Goal: Browse casually

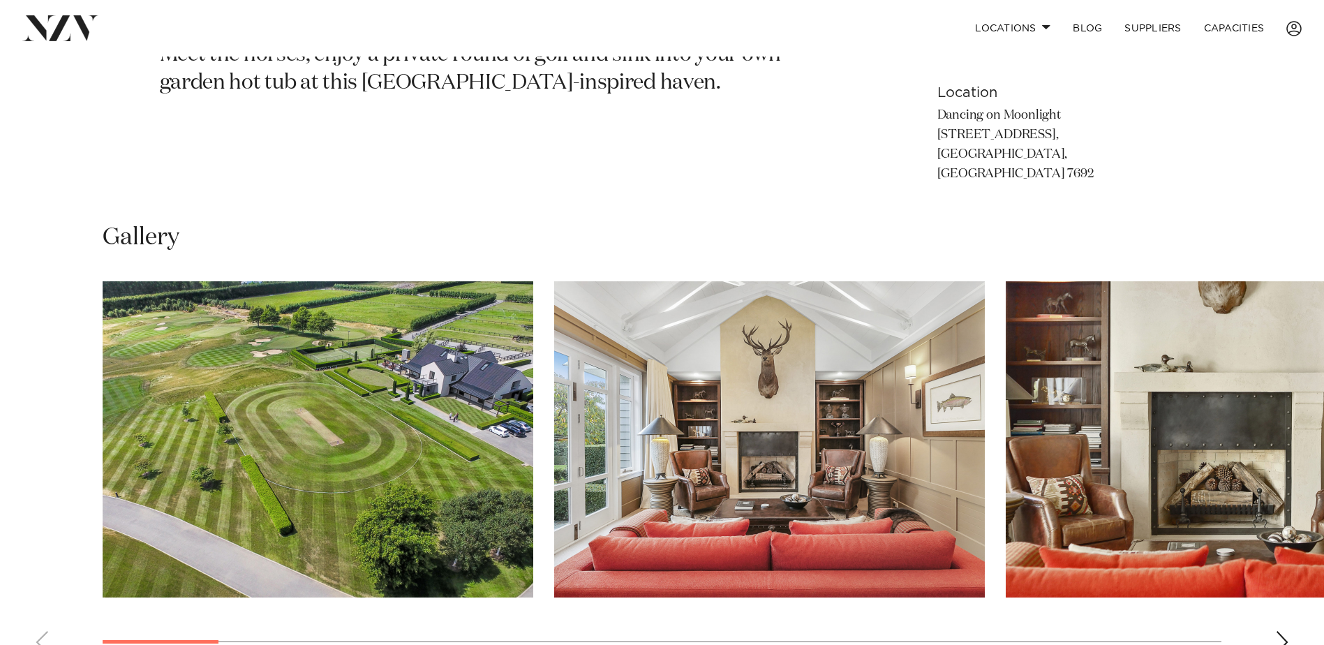
scroll to position [973, 0]
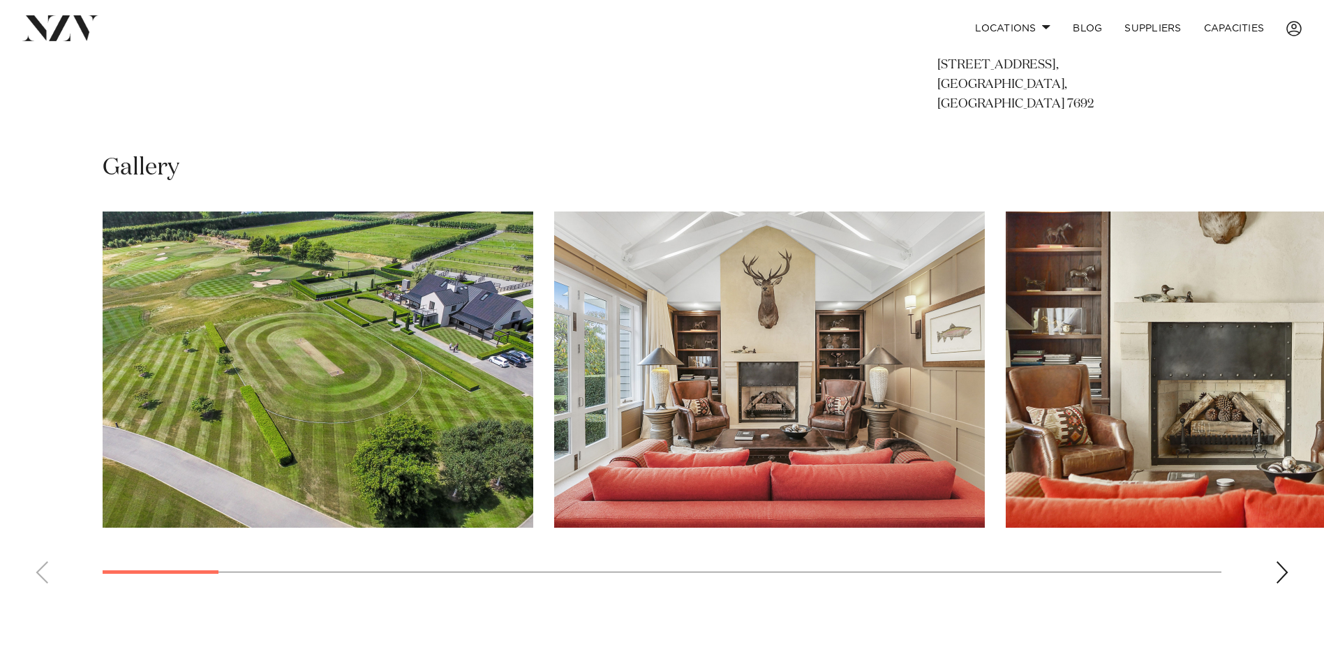
click at [1262, 561] on swiper-container at bounding box center [662, 403] width 1324 height 383
click at [1277, 561] on div "Next slide" at bounding box center [1282, 572] width 14 height 22
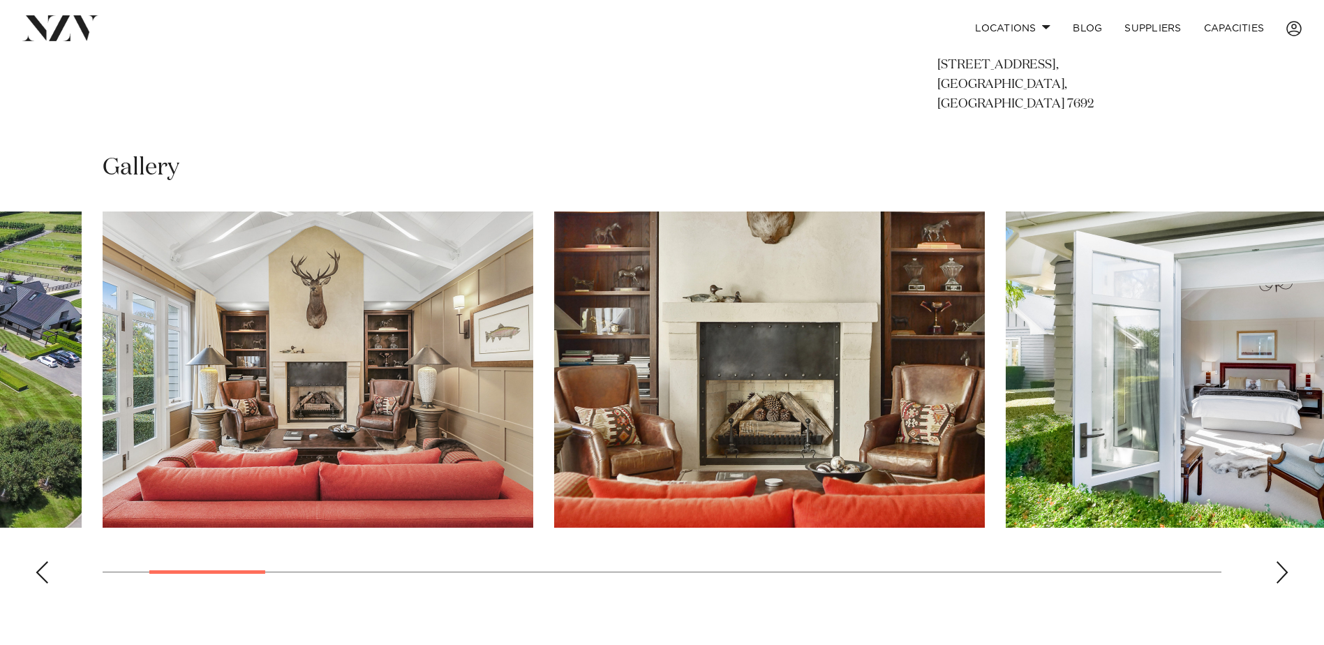
click at [1277, 561] on div "Next slide" at bounding box center [1282, 572] width 14 height 22
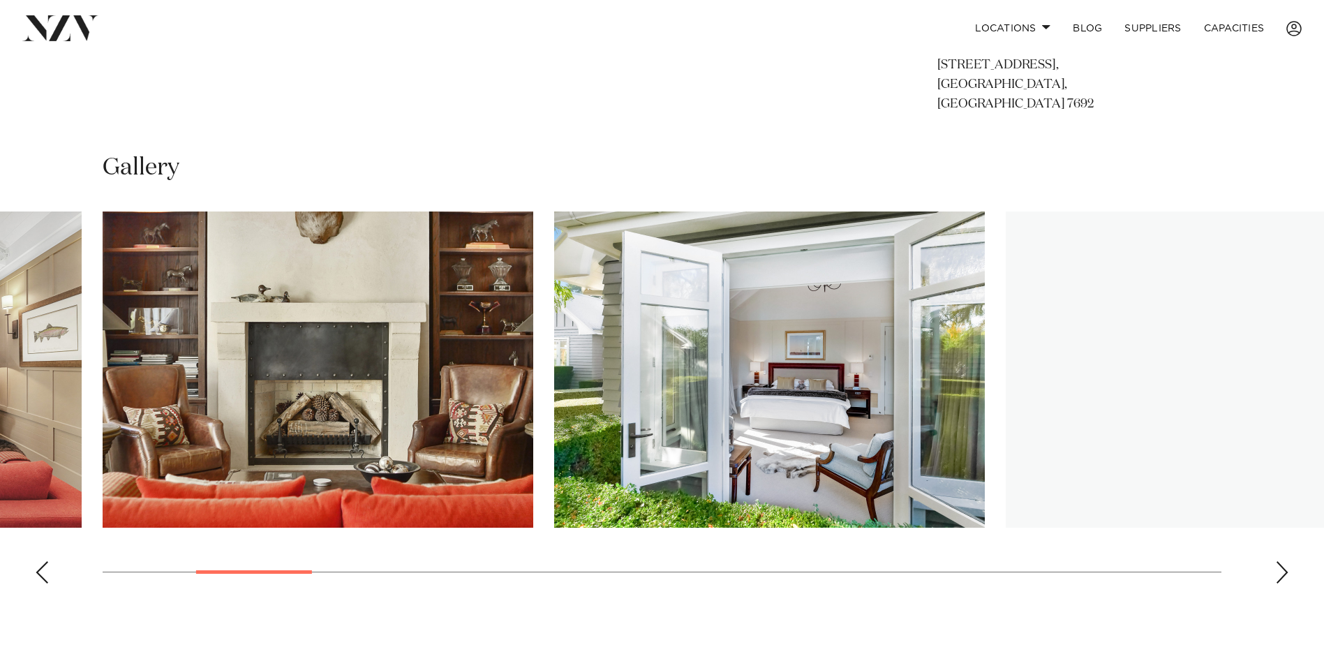
click at [1277, 561] on div "Next slide" at bounding box center [1282, 572] width 14 height 22
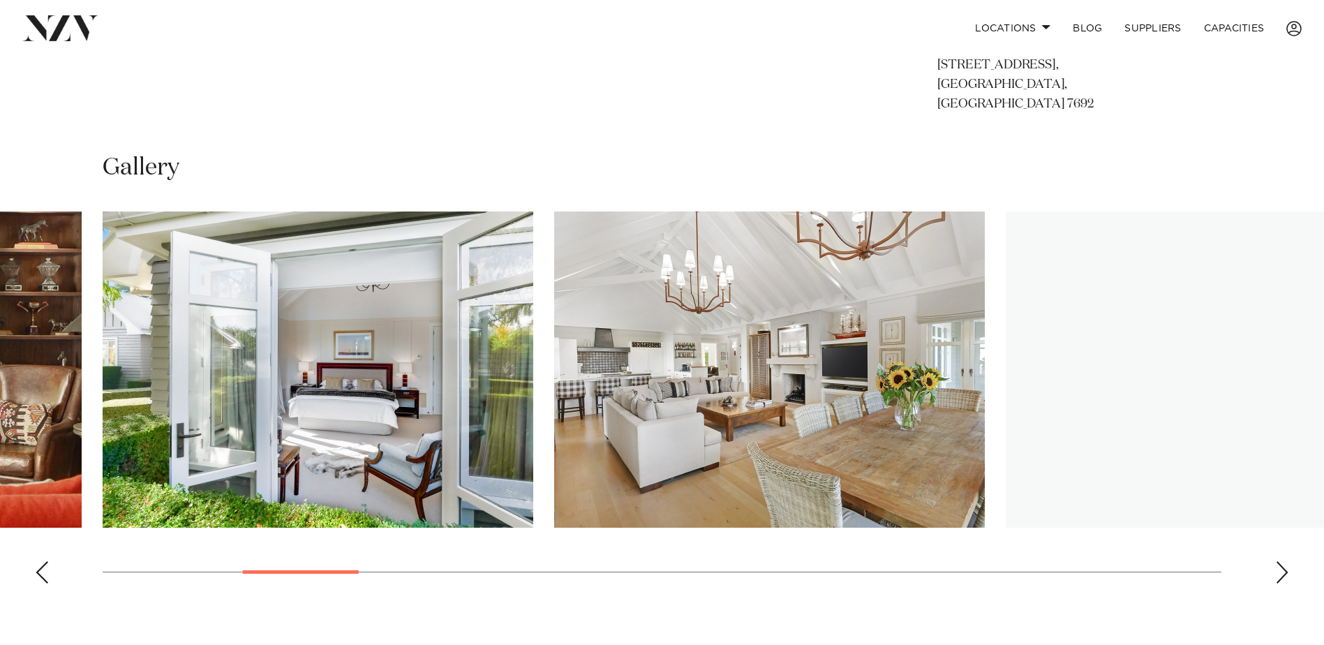
click at [1277, 561] on div "Next slide" at bounding box center [1282, 572] width 14 height 22
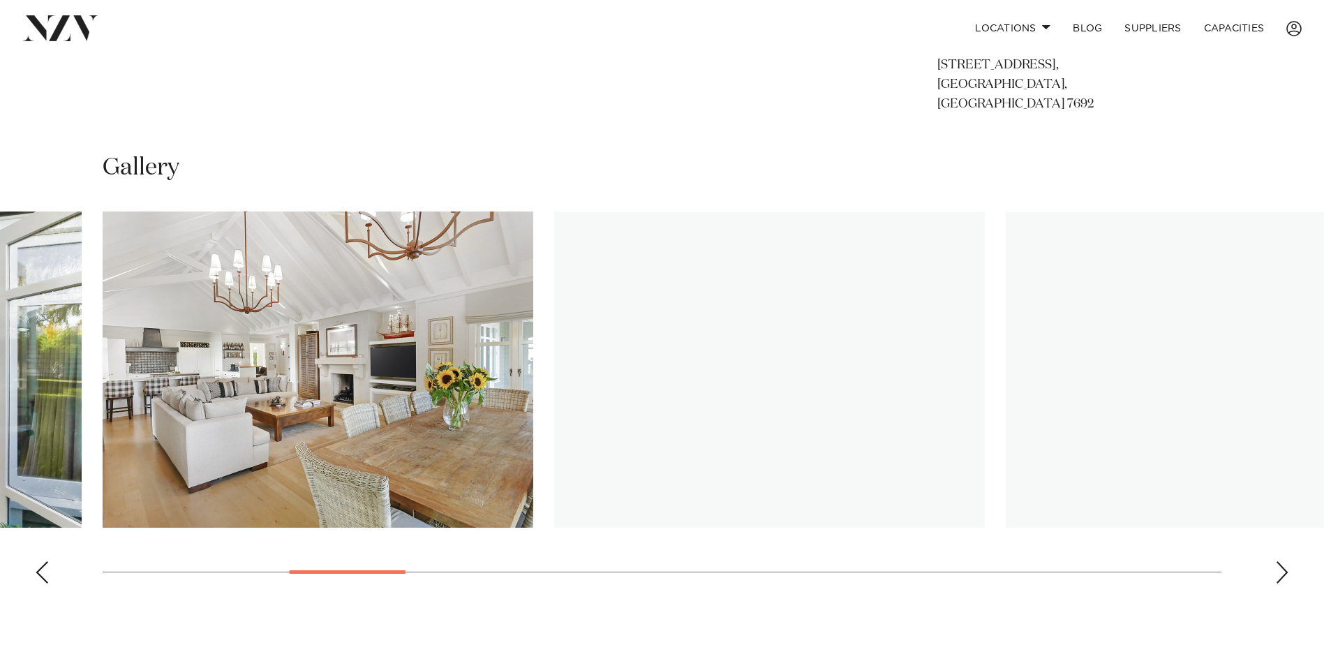
click at [1277, 561] on div "Next slide" at bounding box center [1282, 572] width 14 height 22
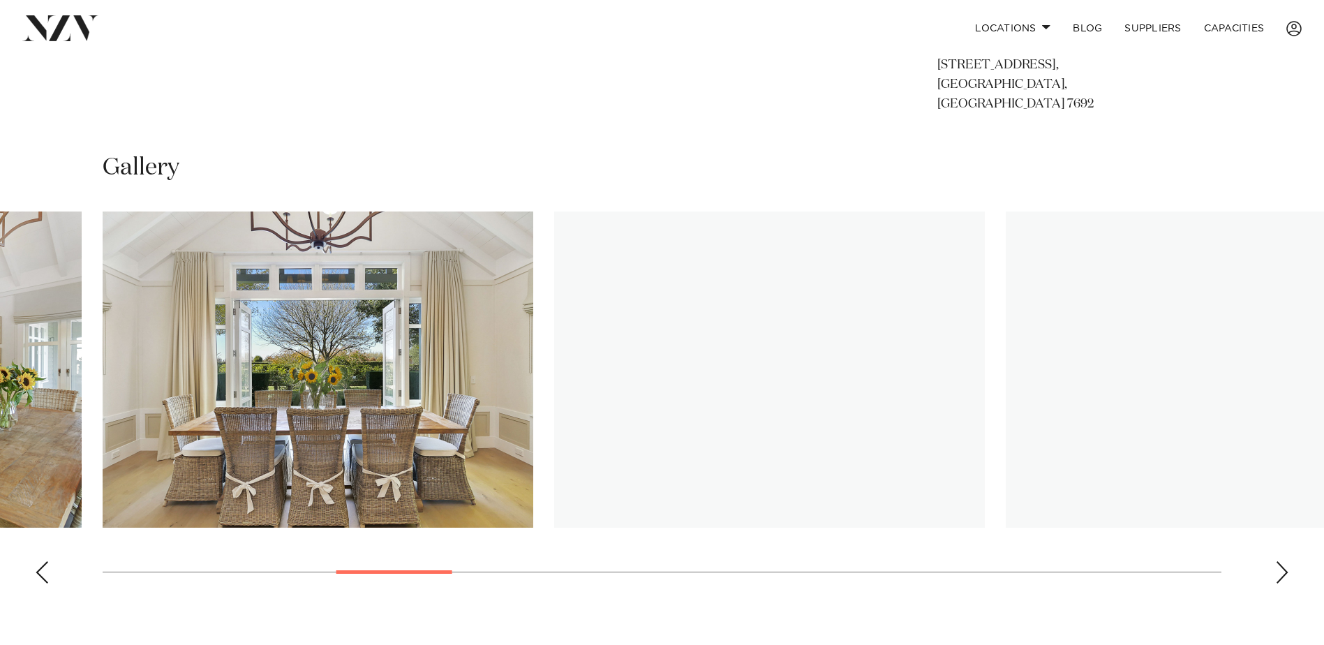
click at [1277, 561] on div "Next slide" at bounding box center [1282, 572] width 14 height 22
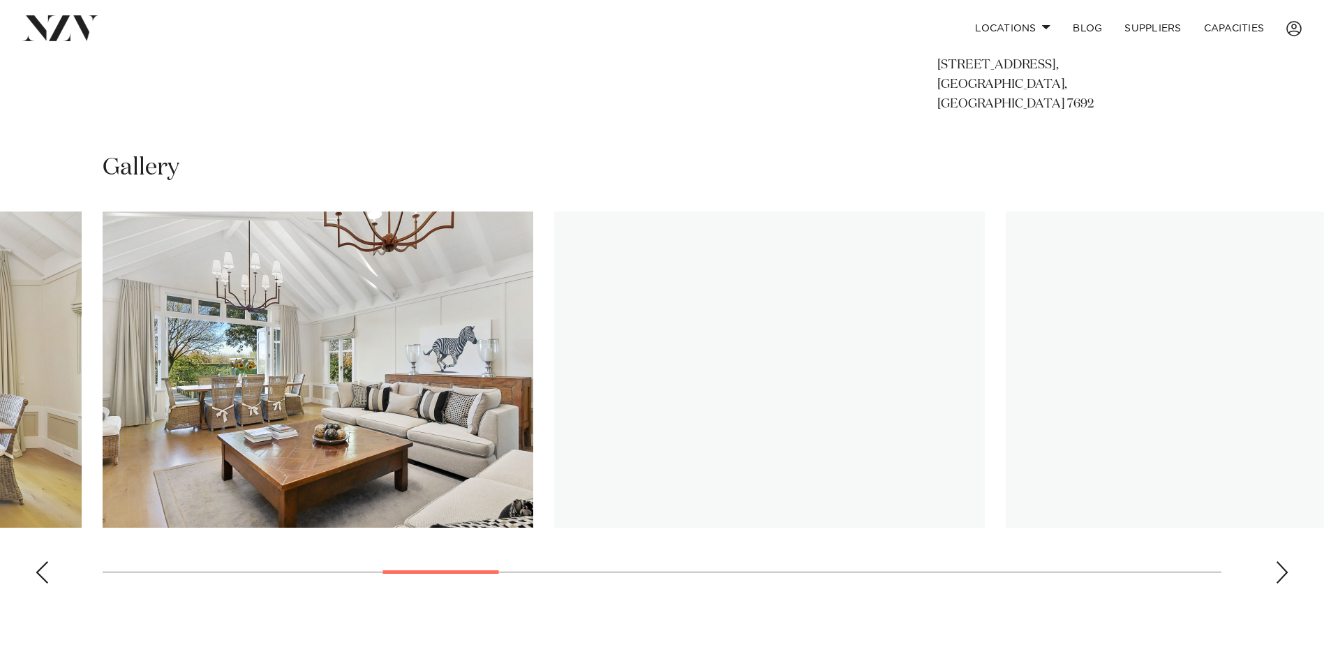
click at [1277, 561] on div "Next slide" at bounding box center [1282, 572] width 14 height 22
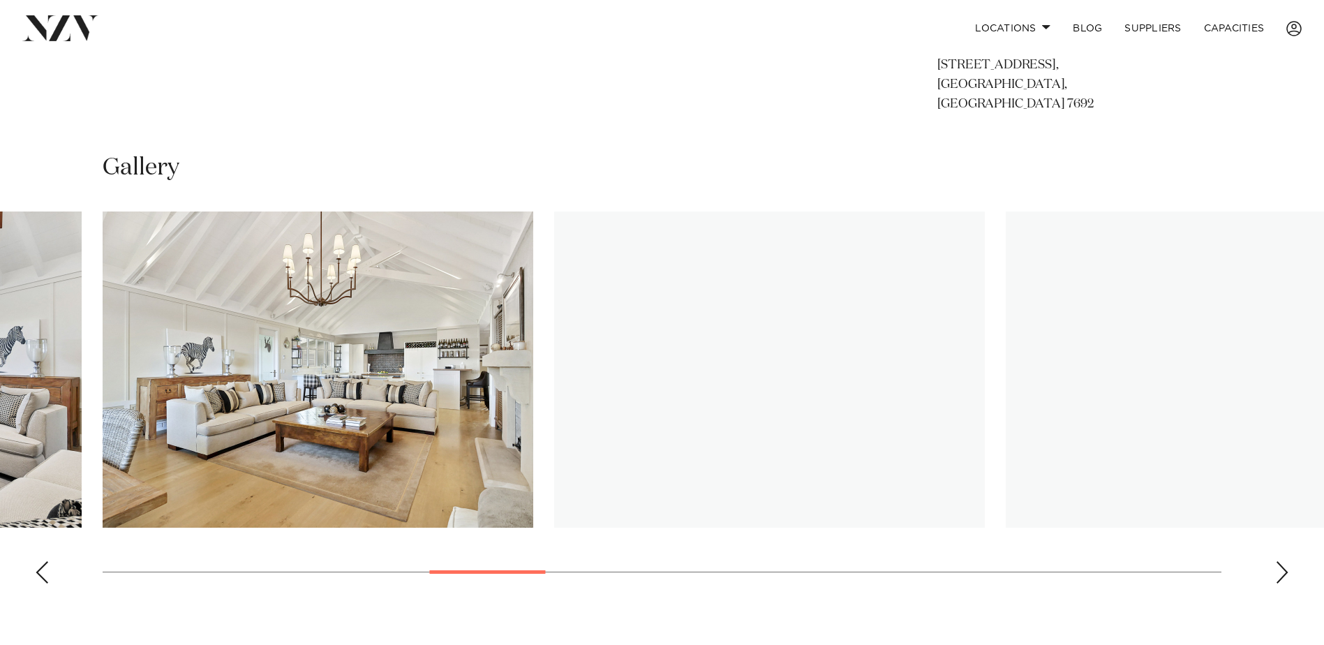
click at [1277, 561] on div "Next slide" at bounding box center [1282, 572] width 14 height 22
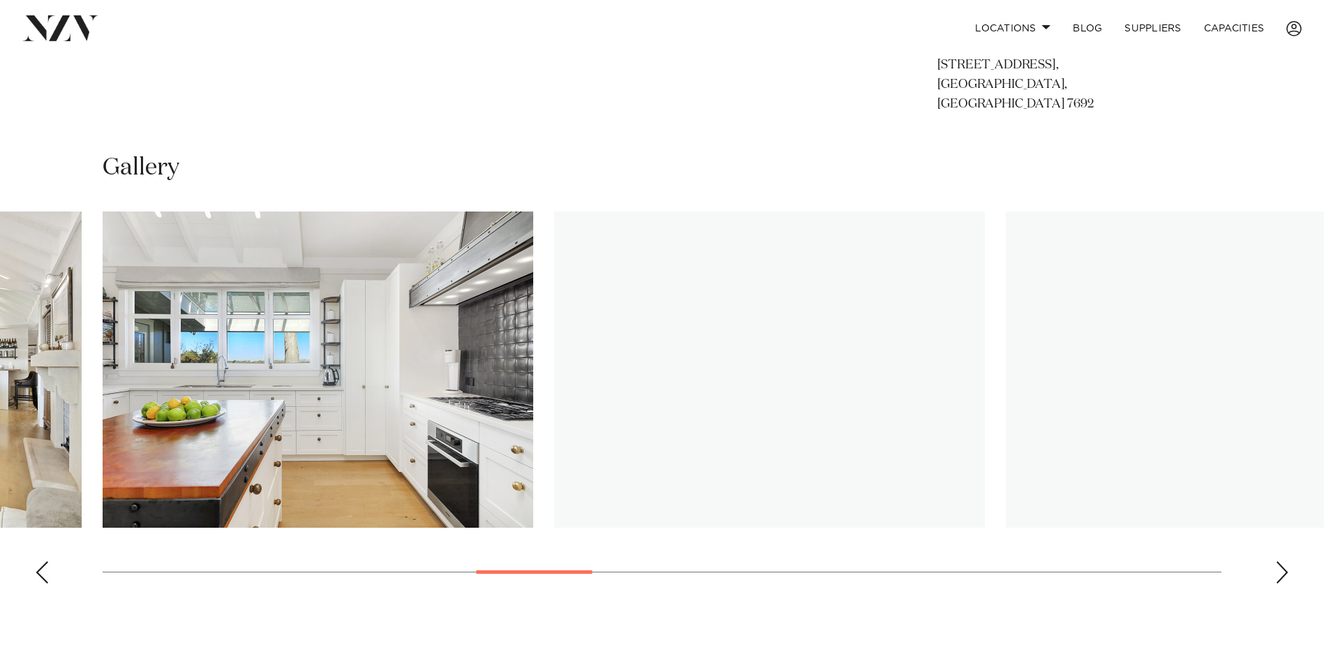
click at [1277, 561] on div "Next slide" at bounding box center [1282, 572] width 14 height 22
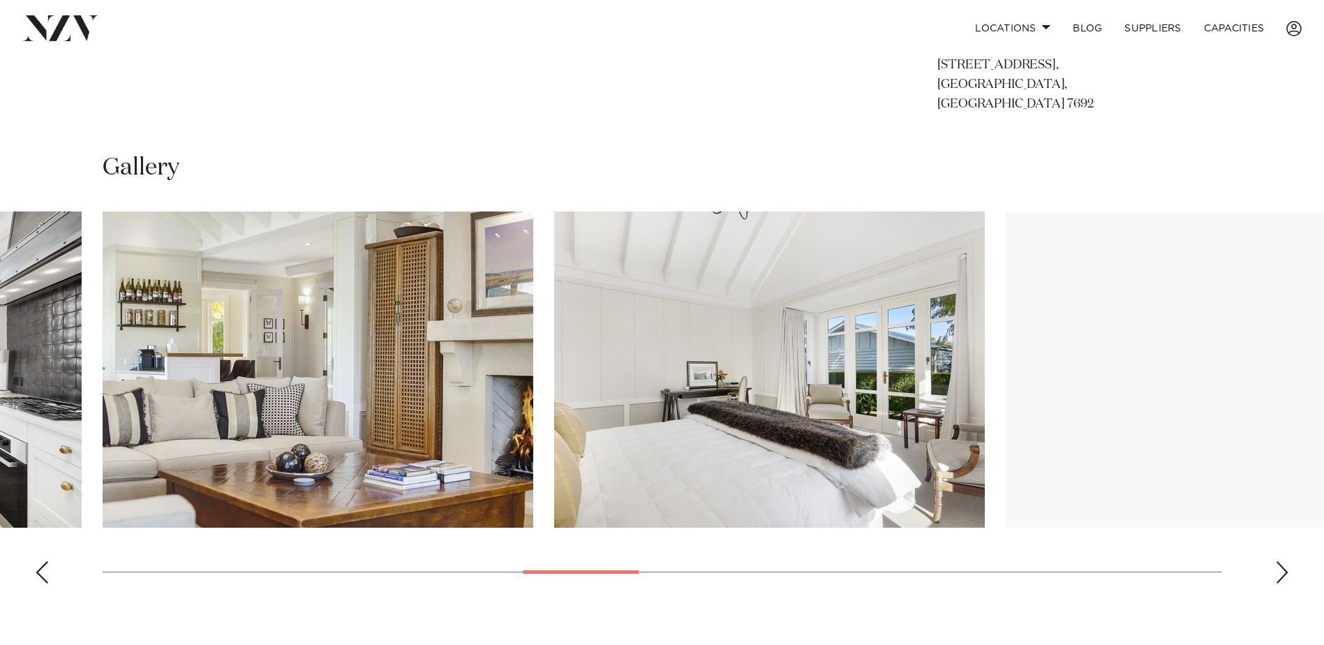
click at [1277, 561] on div "Next slide" at bounding box center [1282, 572] width 14 height 22
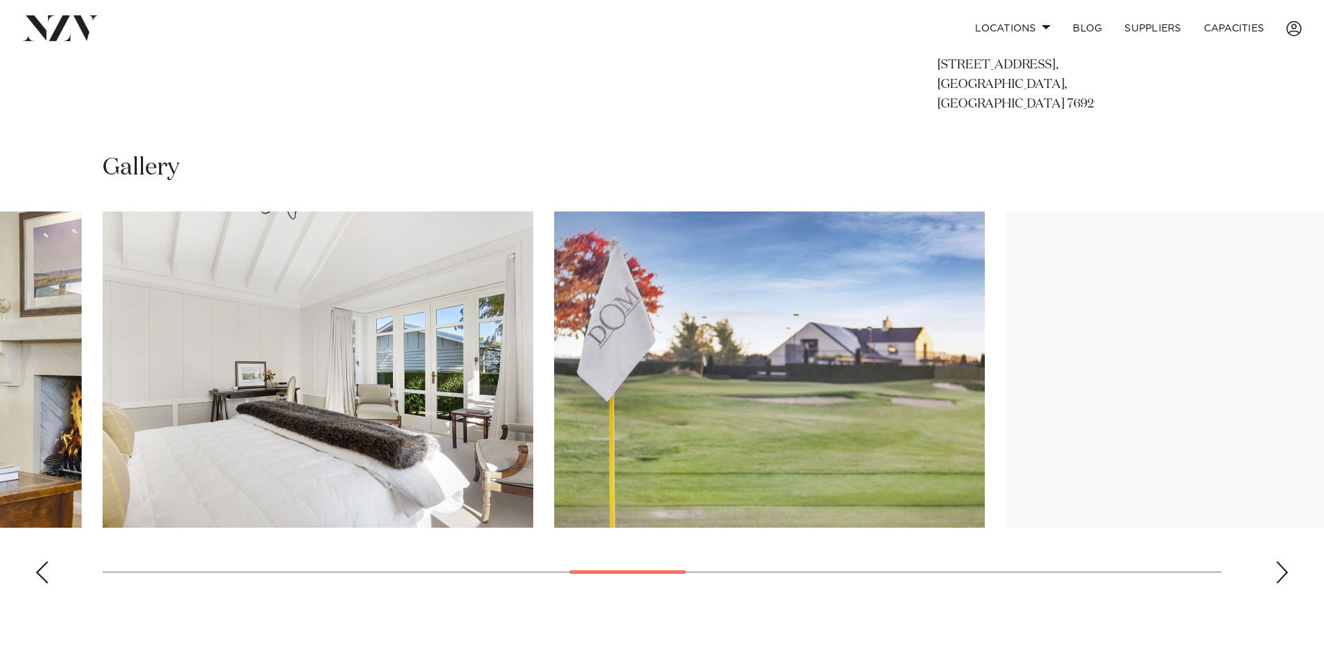
click at [1277, 561] on div "Next slide" at bounding box center [1282, 572] width 14 height 22
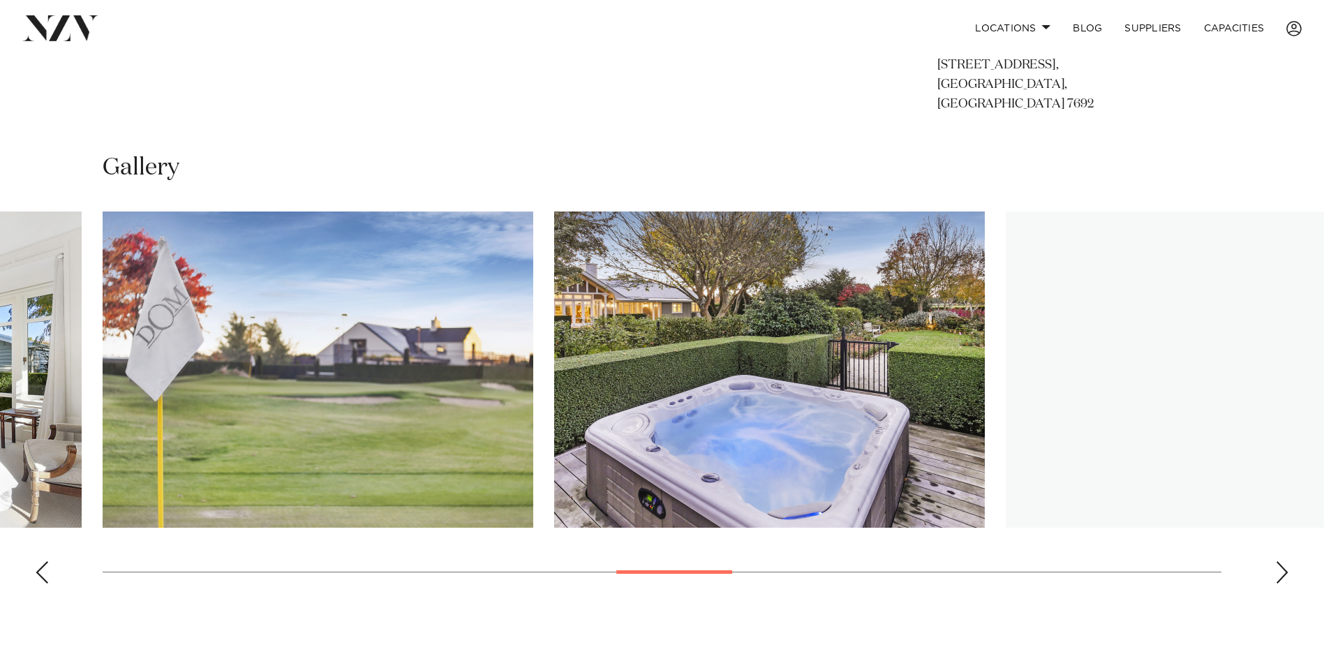
click at [1277, 561] on div "Next slide" at bounding box center [1282, 572] width 14 height 22
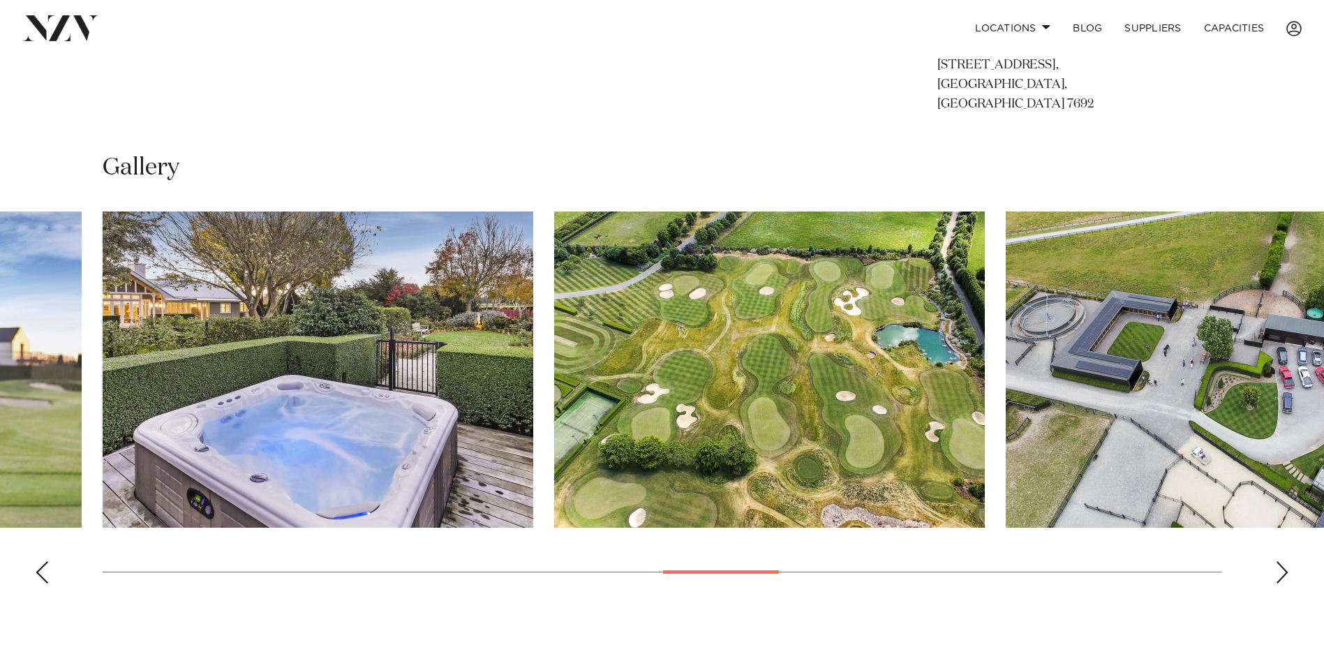
click at [1277, 561] on div "Next slide" at bounding box center [1282, 572] width 14 height 22
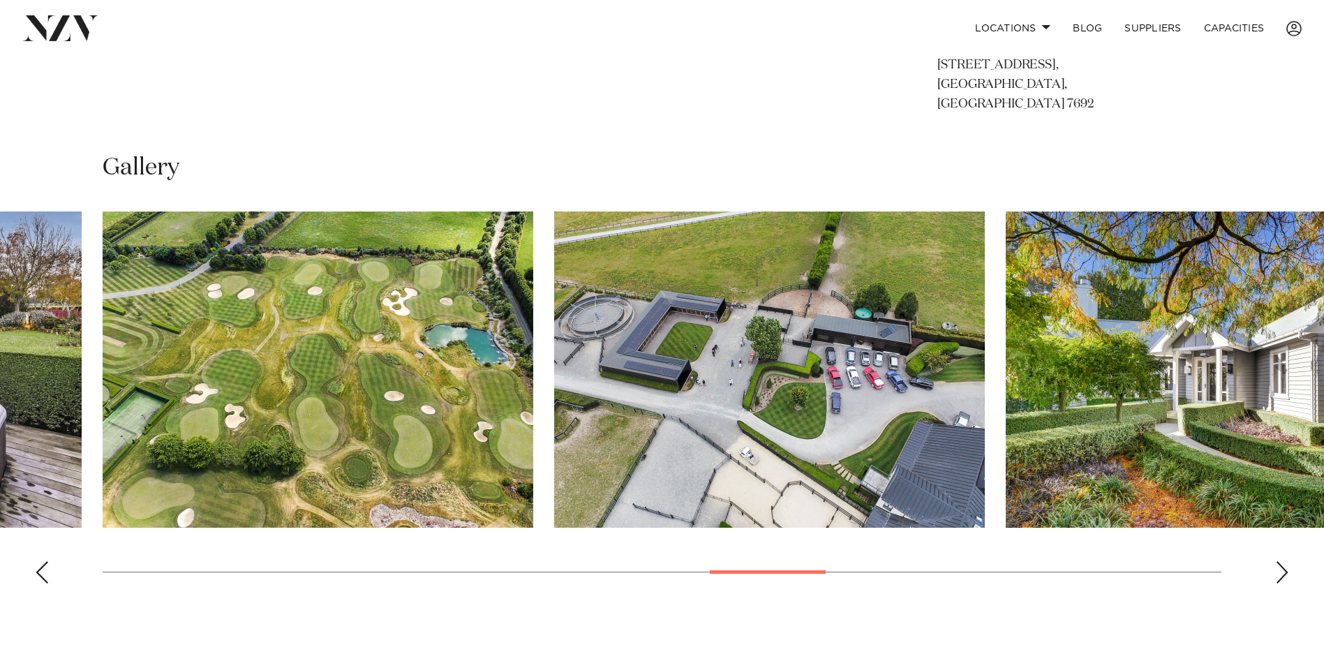
click at [1278, 561] on div "Next slide" at bounding box center [1282, 572] width 14 height 22
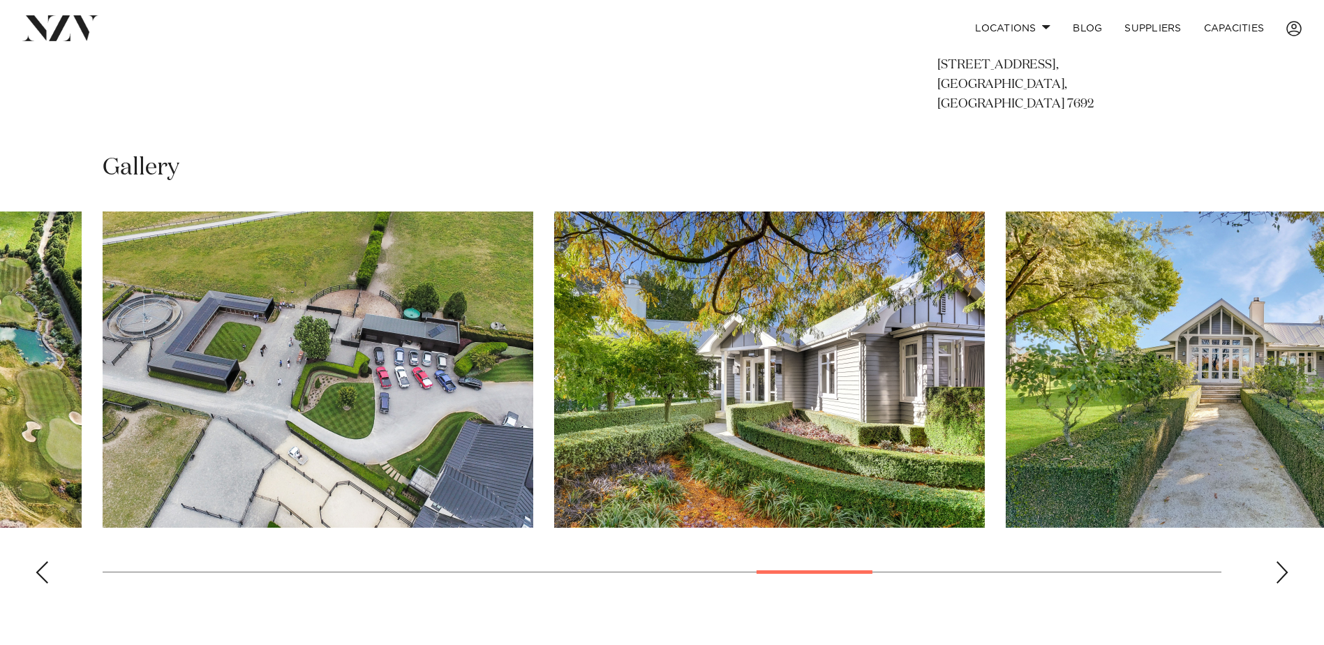
click at [1278, 561] on div "Next slide" at bounding box center [1282, 572] width 14 height 22
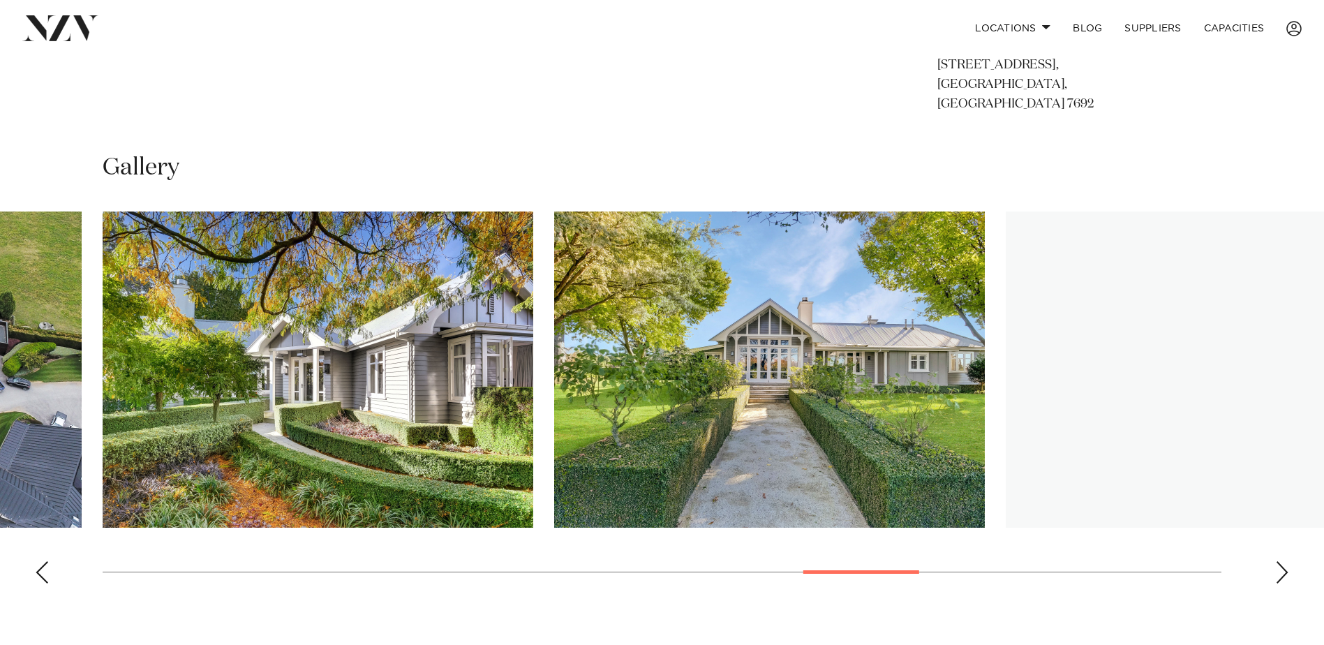
click at [1278, 561] on div "Next slide" at bounding box center [1282, 572] width 14 height 22
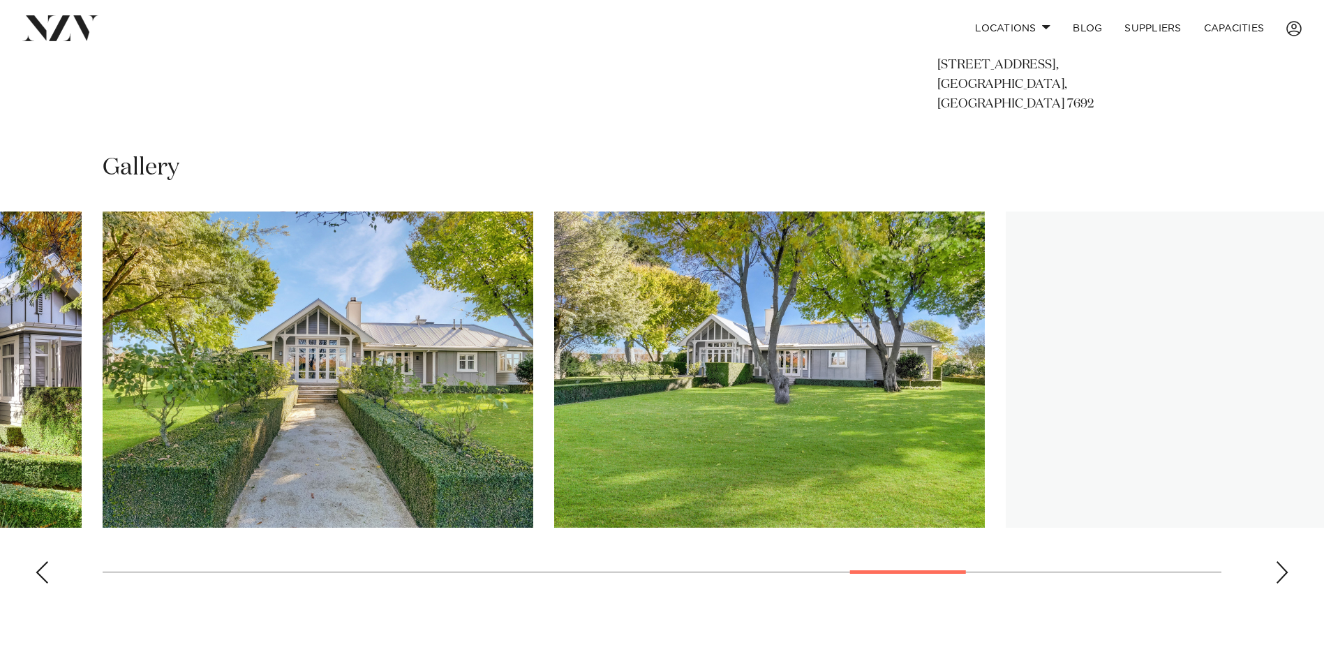
click at [1278, 561] on div "Next slide" at bounding box center [1282, 572] width 14 height 22
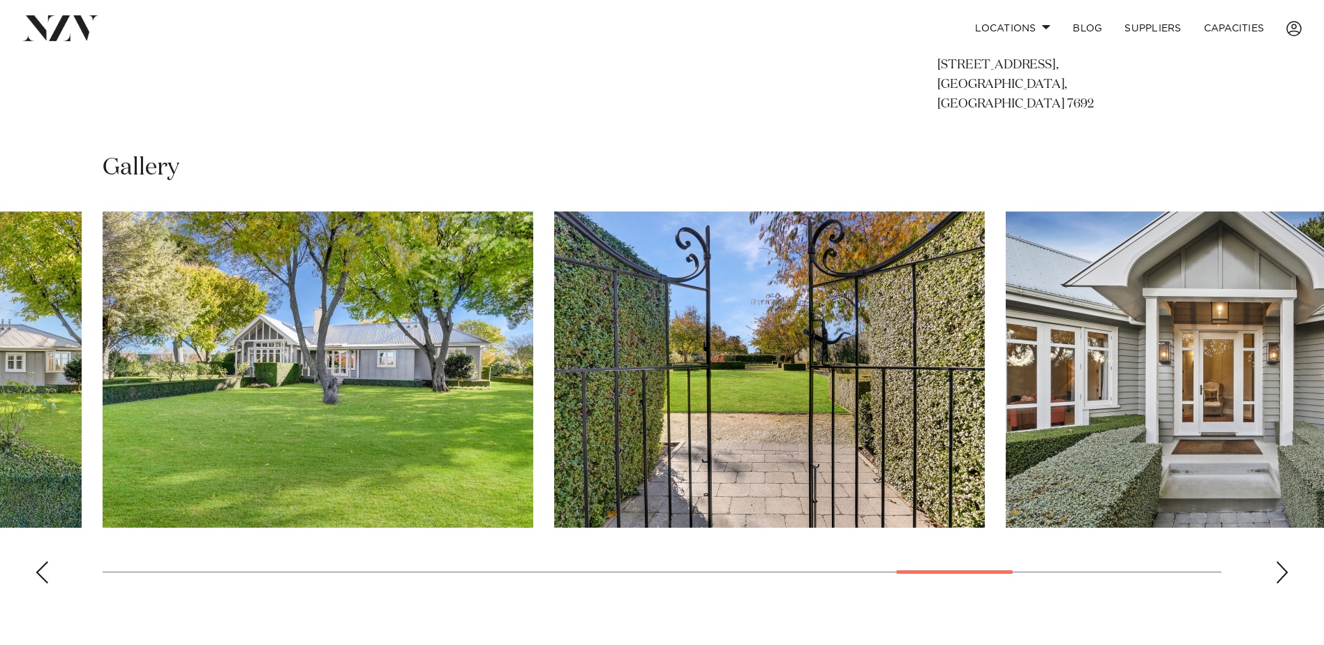
click at [1278, 561] on div "Next slide" at bounding box center [1282, 572] width 14 height 22
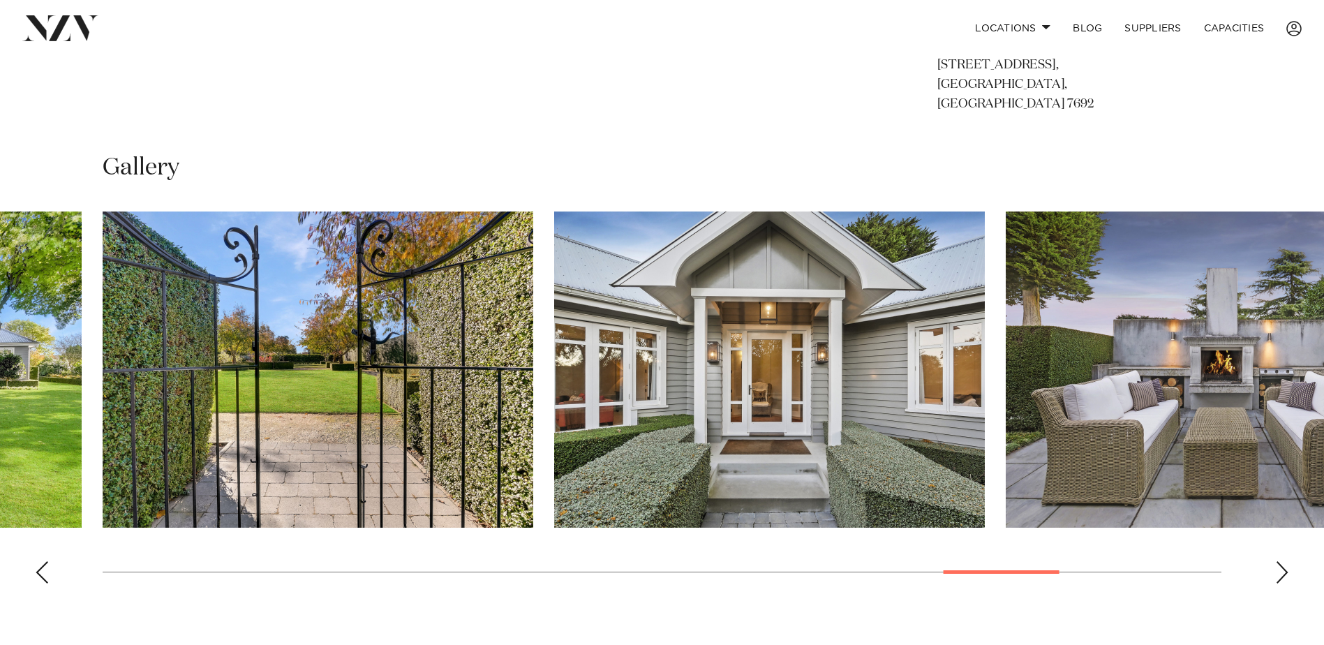
click at [1278, 561] on div "Next slide" at bounding box center [1282, 572] width 14 height 22
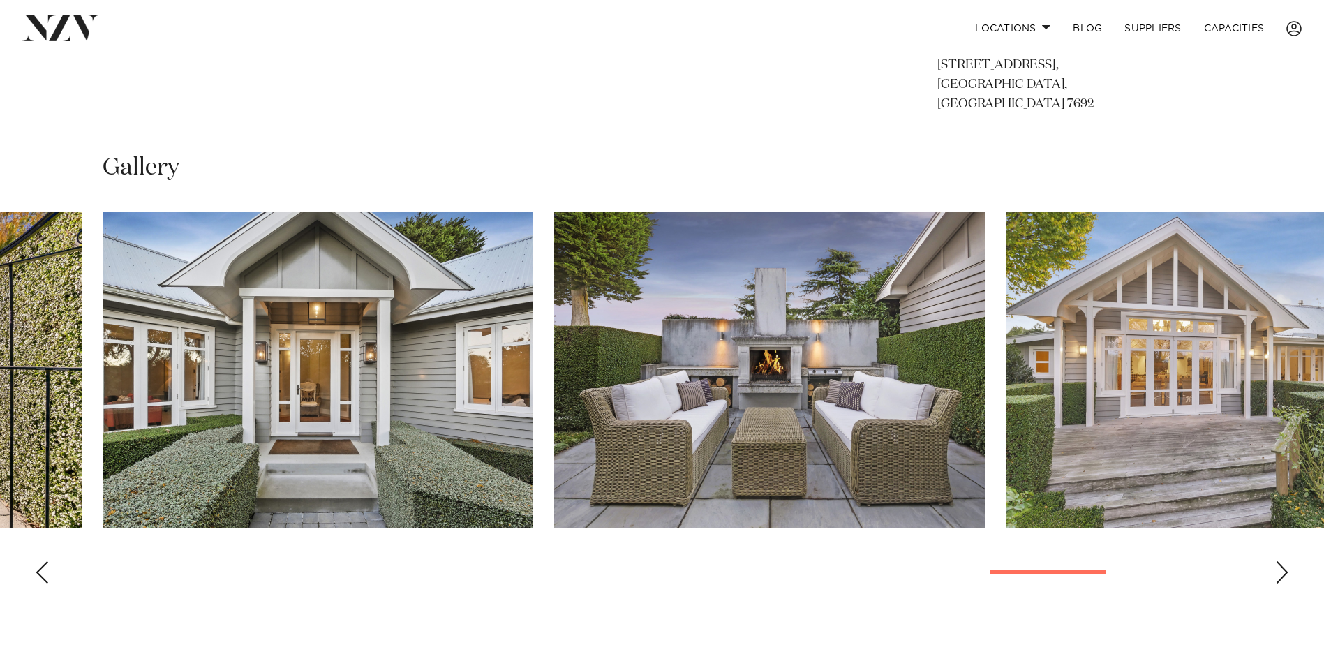
click at [1278, 561] on div "Next slide" at bounding box center [1282, 572] width 14 height 22
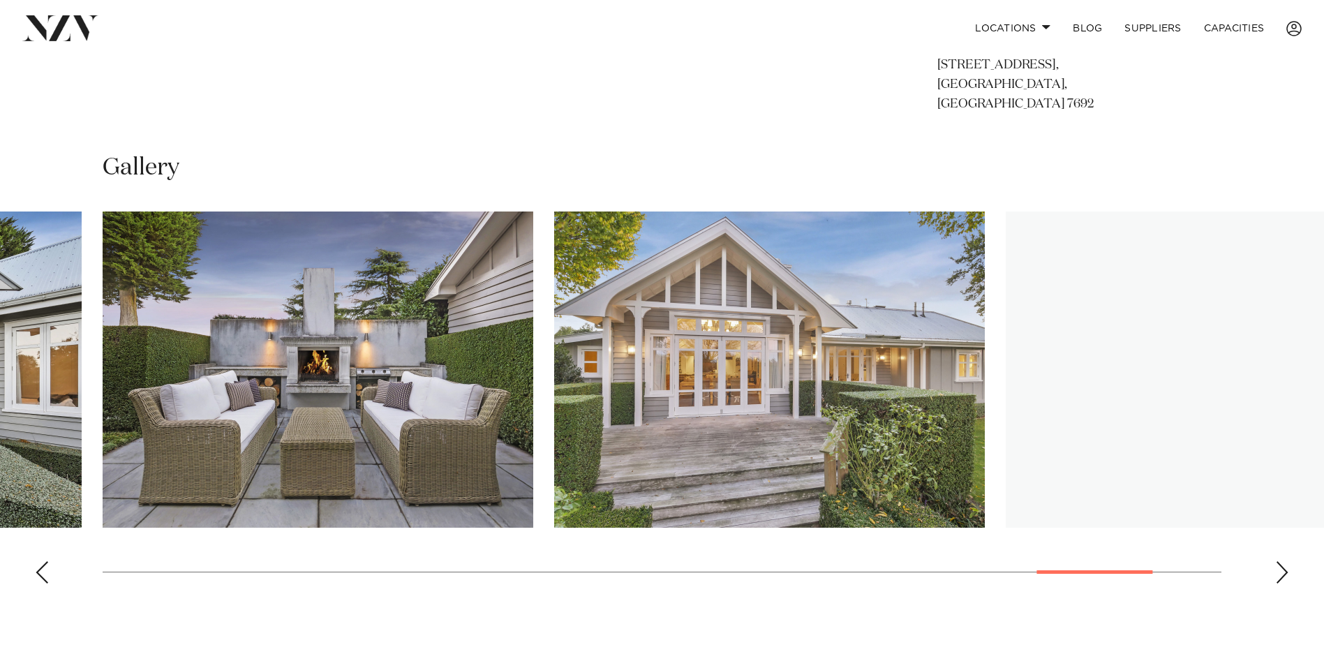
click at [1278, 561] on div "Next slide" at bounding box center [1282, 572] width 14 height 22
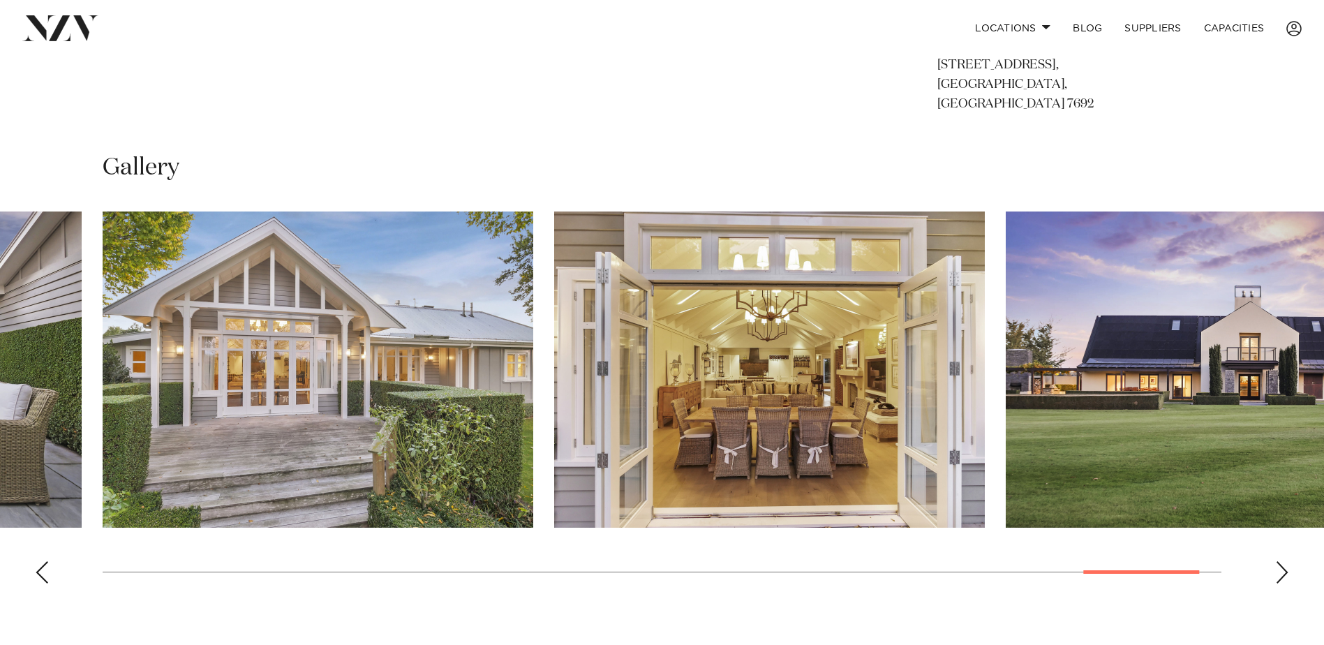
click at [1278, 561] on div "Next slide" at bounding box center [1282, 572] width 14 height 22
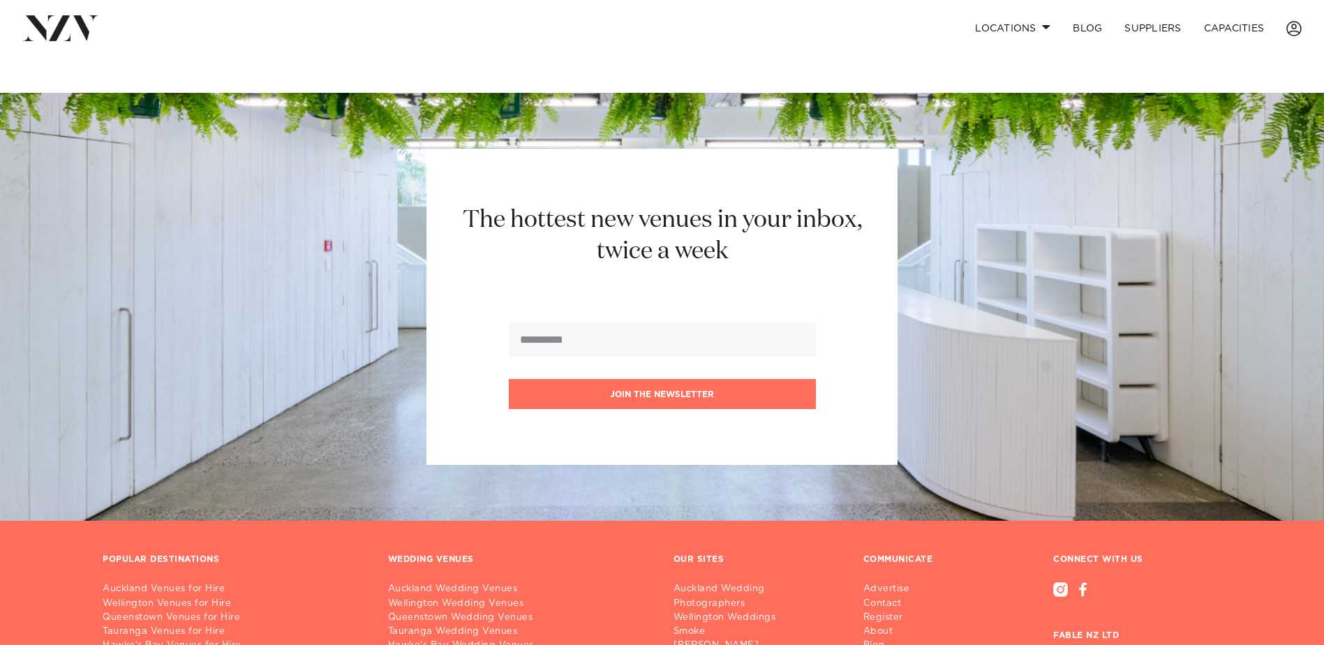
scroll to position [1532, 0]
